Goal: Transaction & Acquisition: Purchase product/service

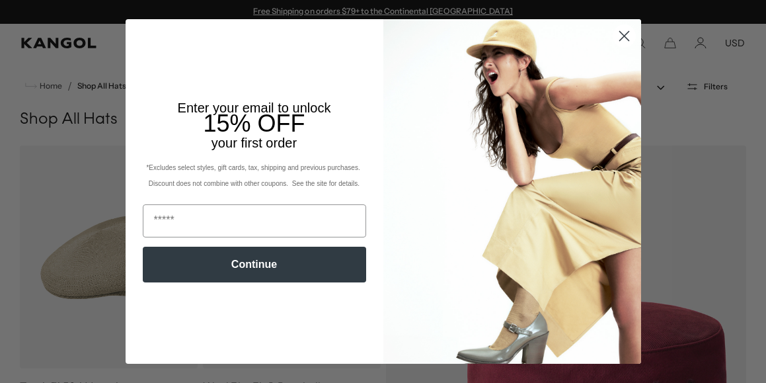
scroll to position [0, 272]
